Goal: Information Seeking & Learning: Learn about a topic

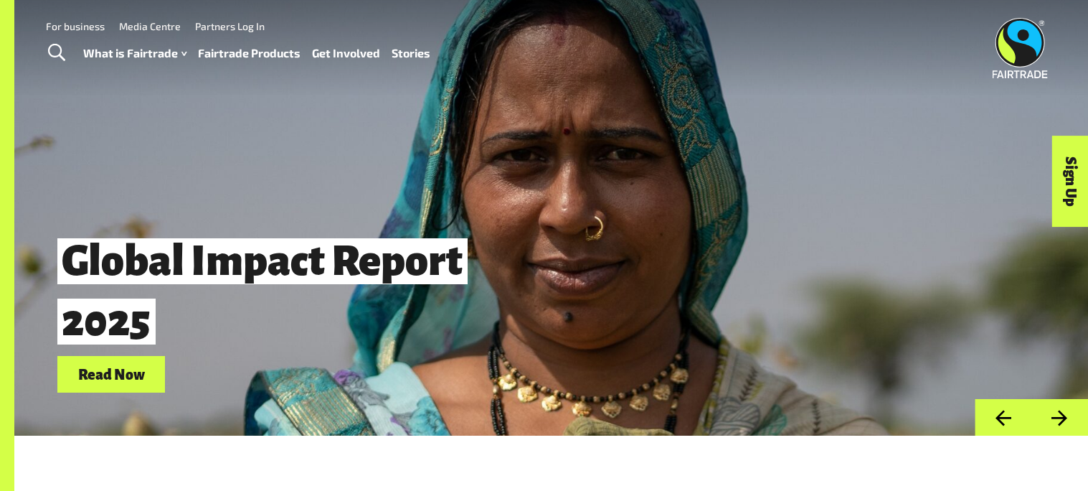
click at [58, 57] on span "Toggle Search" at bounding box center [56, 53] width 17 height 19
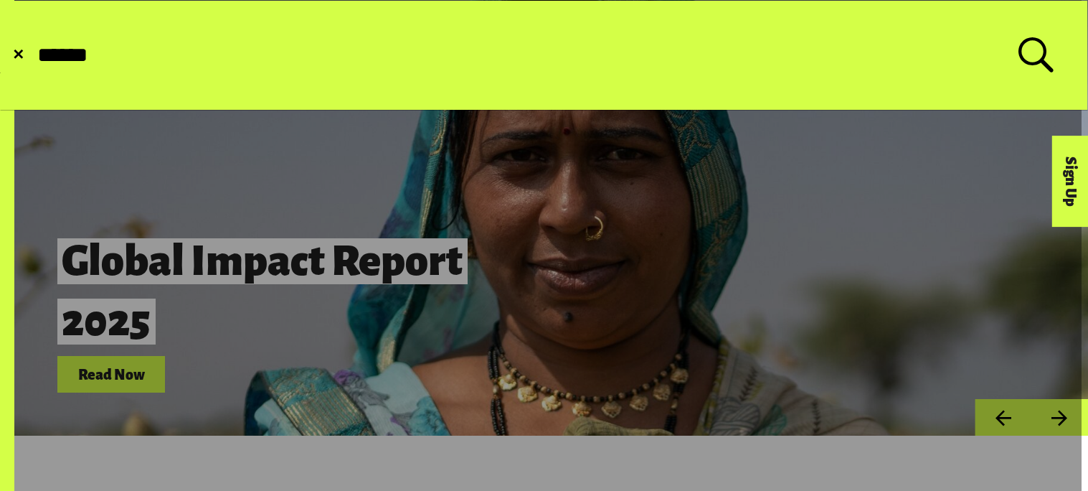
click at [35, 55] on button "Submit Search" at bounding box center [35, 55] width 1 height 1
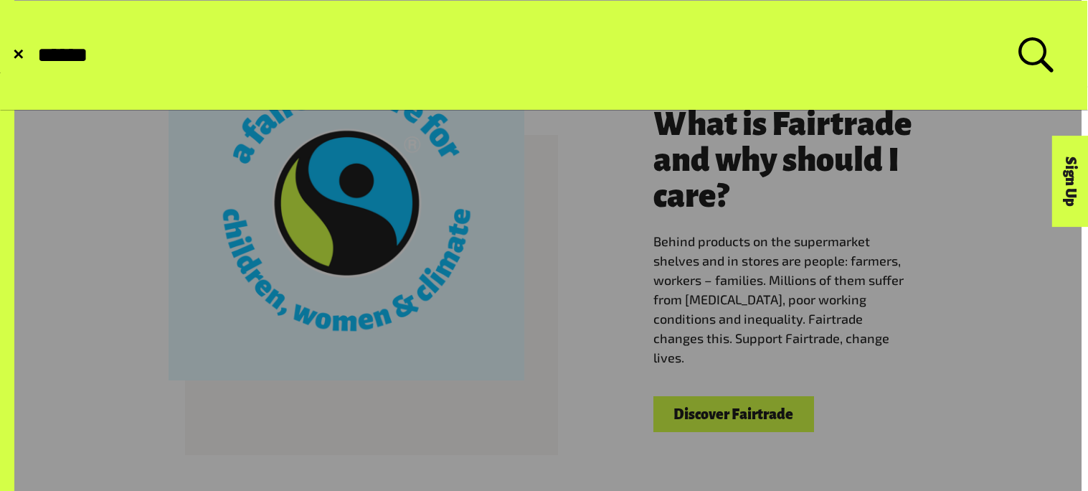
scroll to position [399, 0]
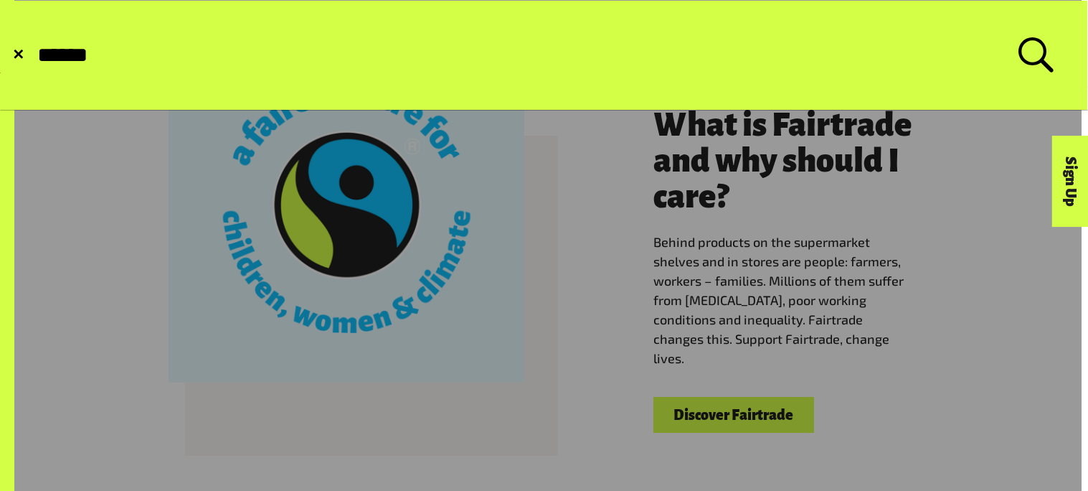
click at [117, 55] on input "******" at bounding box center [527, 55] width 983 height 24
type input "*"
click at [20, 58] on span "✕" at bounding box center [18, 55] width 12 height 14
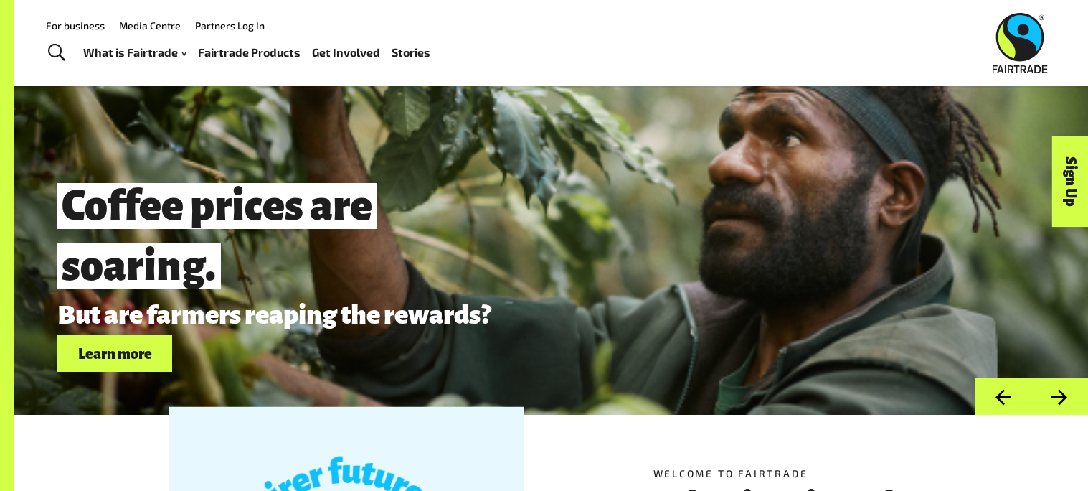
scroll to position [0, 0]
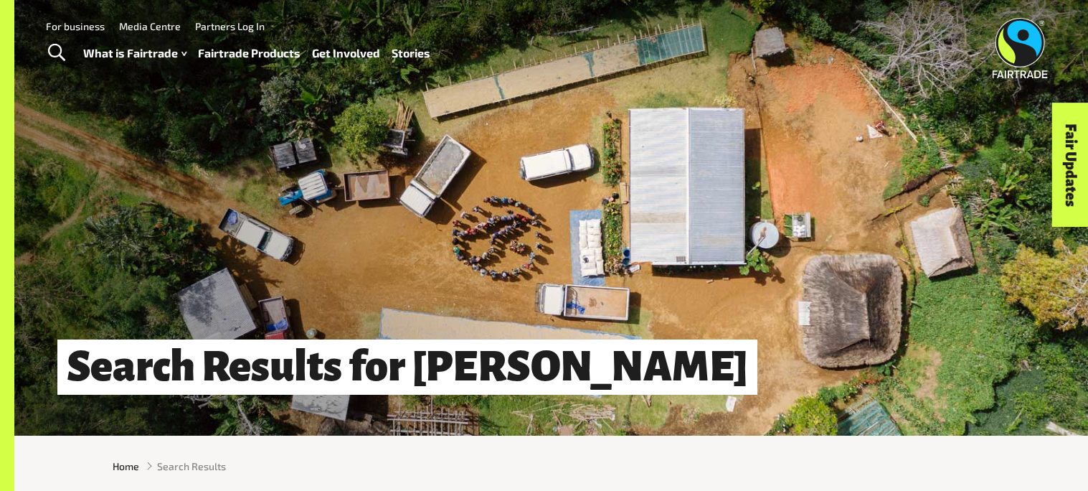
click at [49, 57] on span "Toggle Search" at bounding box center [56, 53] width 17 height 19
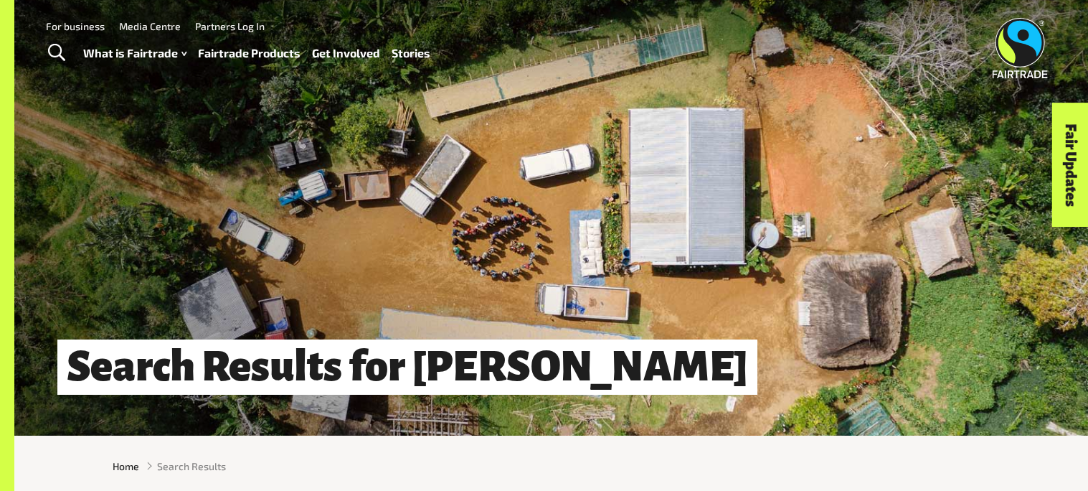
click at [59, 51] on span "Toggle Search" at bounding box center [56, 53] width 17 height 19
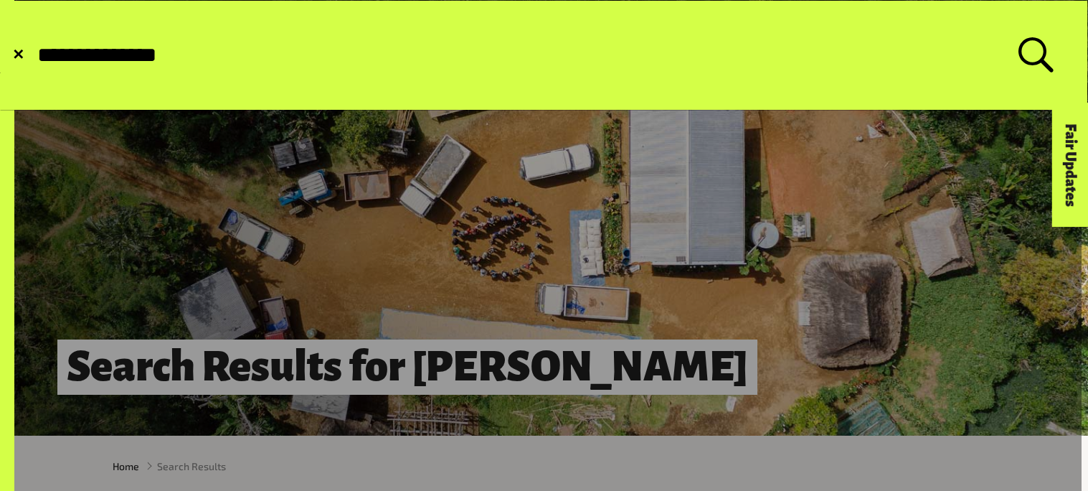
type input "**********"
click at [35, 55] on button "Submit Search" at bounding box center [35, 55] width 1 height 1
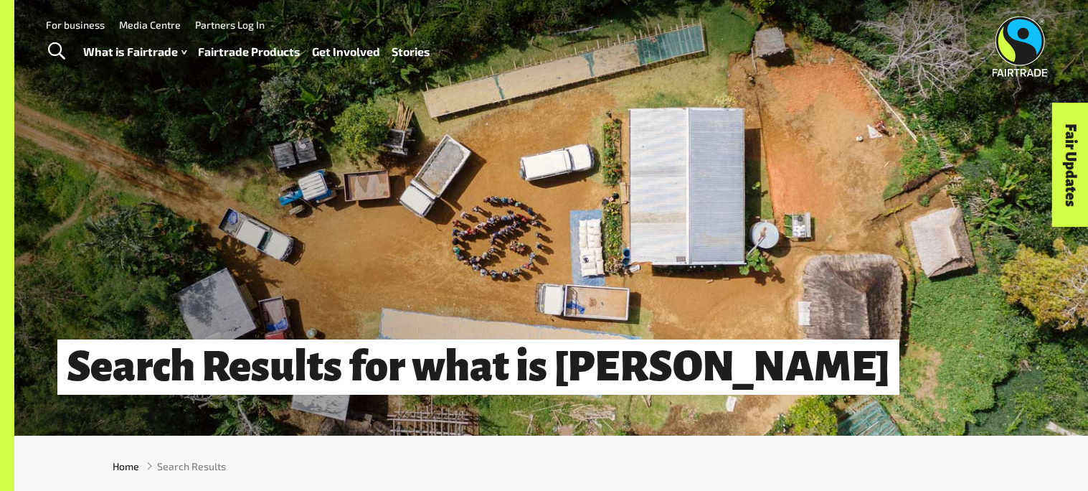
click at [52, 61] on span "Toggle Search" at bounding box center [56, 51] width 17 height 19
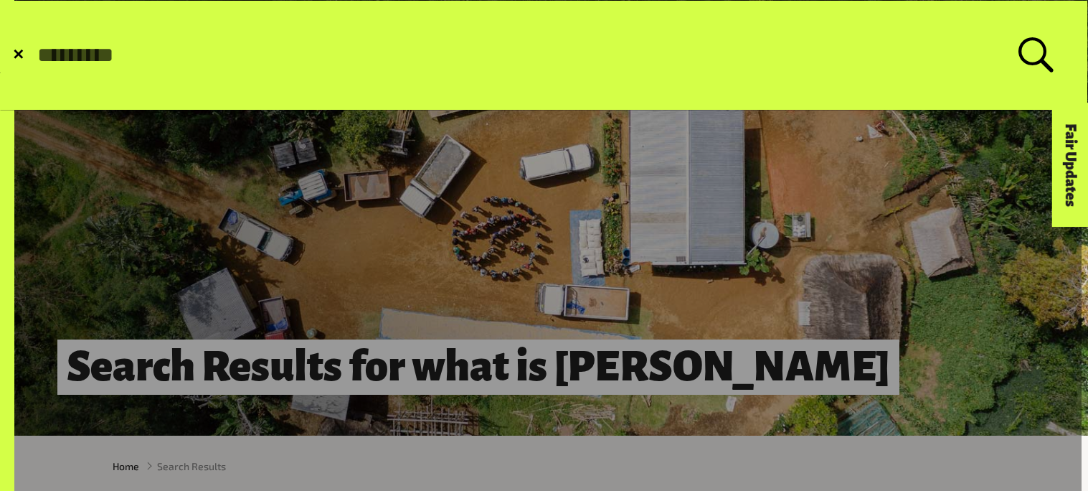
click at [12, 54] on span "✕" at bounding box center [18, 55] width 12 height 14
